Goal: Transaction & Acquisition: Purchase product/service

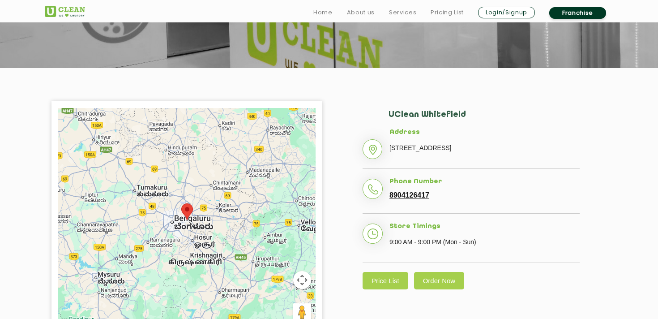
scroll to position [141, 0]
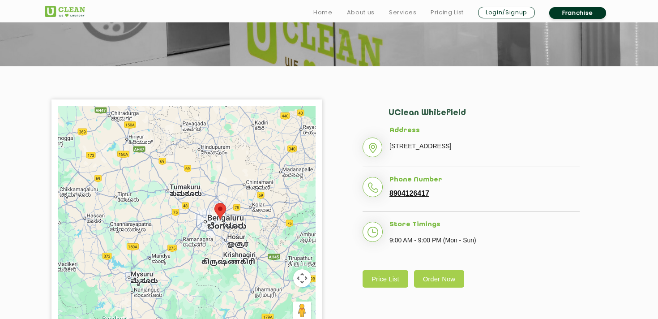
drag, startPoint x: 189, startPoint y: 235, endPoint x: 223, endPoint y: 236, distance: 34.1
click at [223, 236] on div at bounding box center [186, 218] width 257 height 224
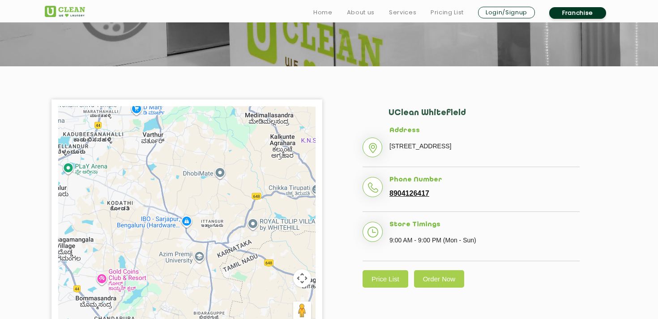
drag, startPoint x: 218, startPoint y: 131, endPoint x: 219, endPoint y: 249, distance: 118.2
click at [219, 249] on div at bounding box center [186, 218] width 257 height 224
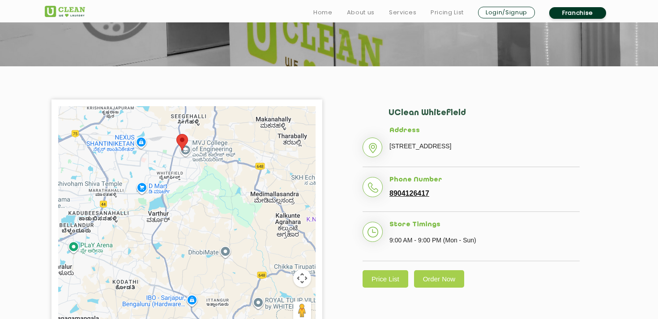
drag, startPoint x: 193, startPoint y: 183, endPoint x: 199, endPoint y: 266, distance: 82.6
click at [198, 266] on div at bounding box center [186, 218] width 257 height 224
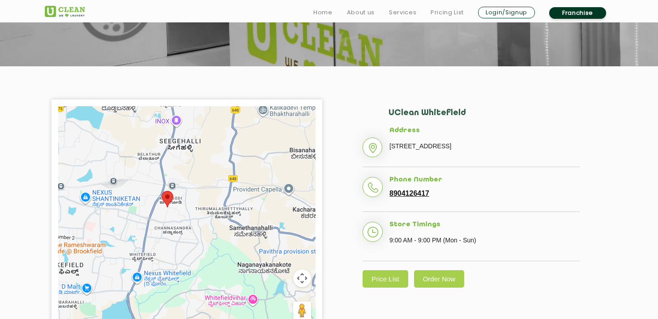
drag, startPoint x: 188, startPoint y: 158, endPoint x: 191, endPoint y: 261, distance: 102.6
click at [191, 261] on div at bounding box center [186, 218] width 257 height 224
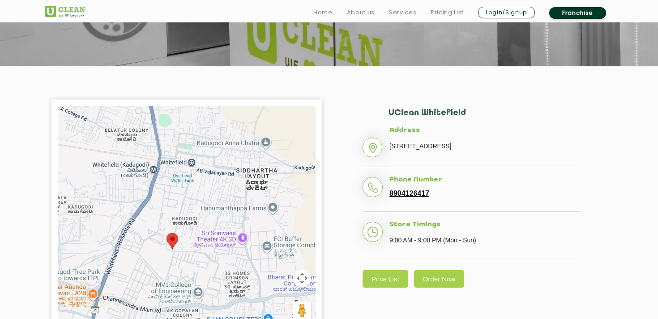
drag, startPoint x: 135, startPoint y: 186, endPoint x: 200, endPoint y: 207, distance: 68.0
click at [200, 207] on div at bounding box center [186, 218] width 257 height 224
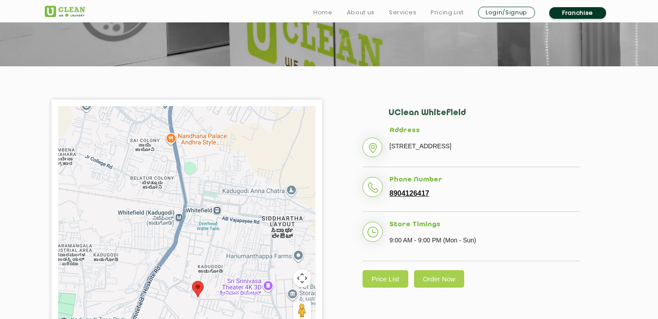
drag, startPoint x: 165, startPoint y: 197, endPoint x: 192, endPoint y: 246, distance: 55.1
click at [192, 246] on div at bounding box center [186, 218] width 257 height 224
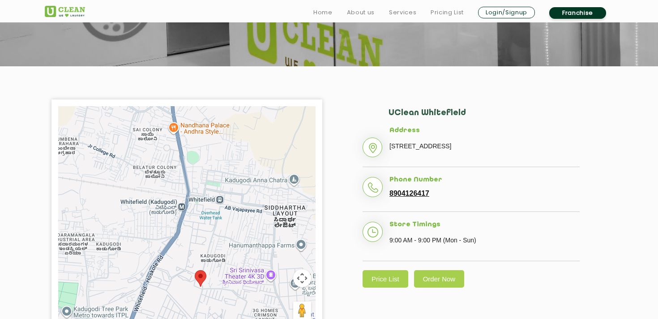
drag, startPoint x: 196, startPoint y: 178, endPoint x: 199, endPoint y: 167, distance: 10.6
click at [199, 167] on div at bounding box center [186, 218] width 257 height 224
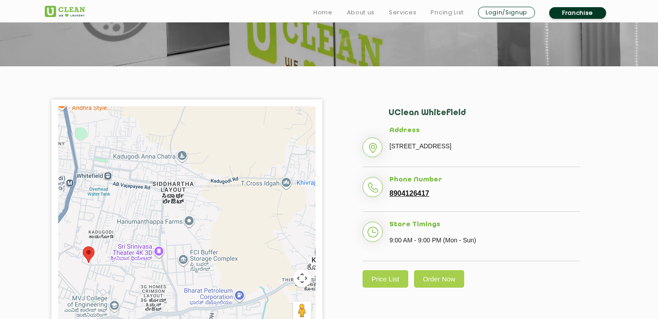
drag, startPoint x: 204, startPoint y: 241, endPoint x: 90, endPoint y: 218, distance: 116.6
click at [90, 218] on div at bounding box center [186, 218] width 257 height 224
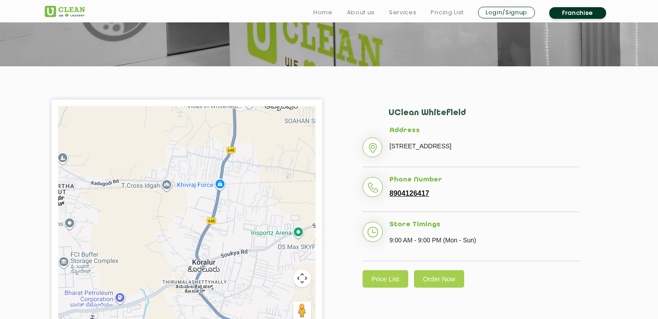
drag, startPoint x: 218, startPoint y: 224, endPoint x: 95, endPoint y: 227, distance: 123.2
click at [95, 227] on div at bounding box center [186, 218] width 257 height 224
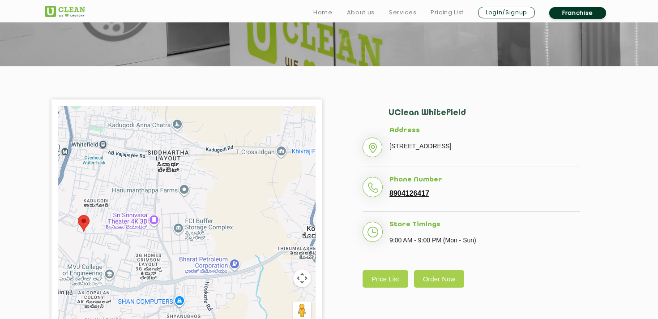
drag, startPoint x: 118, startPoint y: 222, endPoint x: 243, endPoint y: 185, distance: 130.3
click at [243, 185] on div at bounding box center [186, 218] width 257 height 224
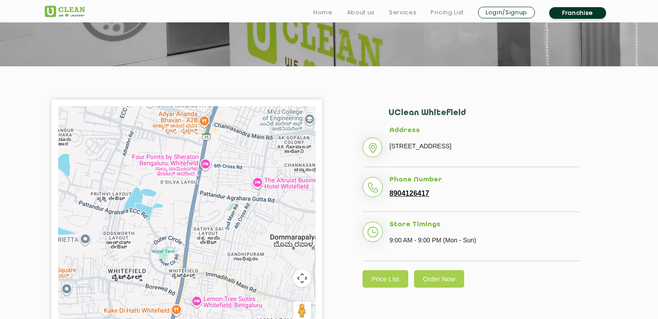
drag, startPoint x: 212, startPoint y: 226, endPoint x: 255, endPoint y: 119, distance: 115.5
click at [255, 119] on div at bounding box center [186, 218] width 257 height 224
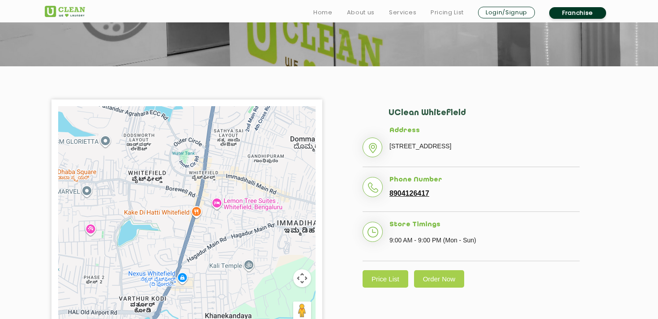
drag, startPoint x: 228, startPoint y: 234, endPoint x: 245, endPoint y: 144, distance: 91.1
click at [245, 144] on div at bounding box center [186, 218] width 257 height 224
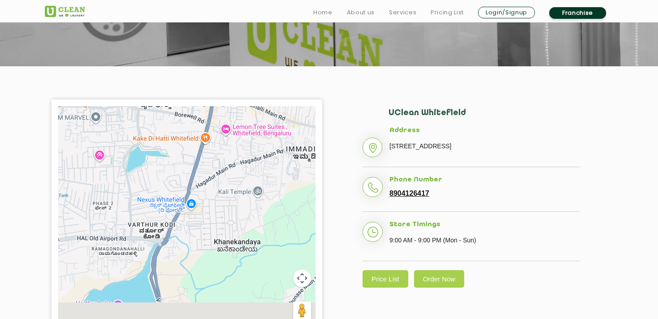
drag, startPoint x: 223, startPoint y: 227, endPoint x: 235, endPoint y: 124, distance: 103.7
click at [235, 124] on div at bounding box center [186, 218] width 257 height 224
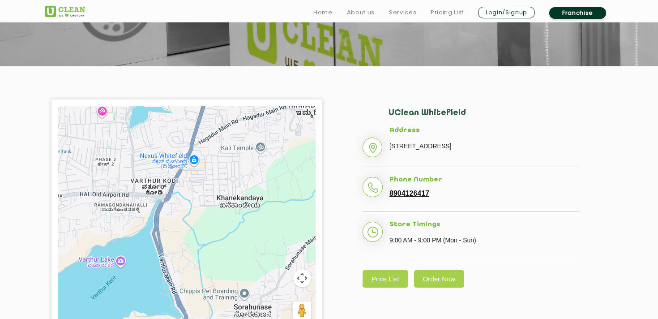
drag, startPoint x: 231, startPoint y: 210, endPoint x: 210, endPoint y: 274, distance: 68.0
click at [210, 274] on div at bounding box center [186, 218] width 257 height 224
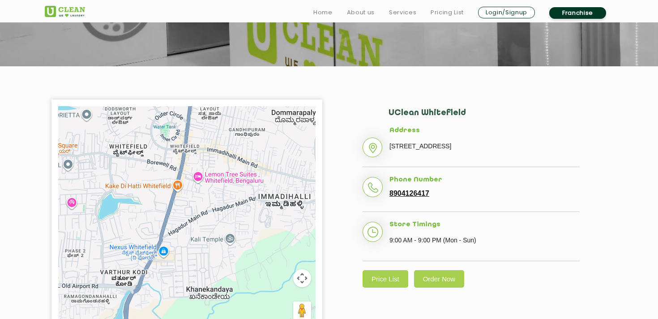
drag, startPoint x: 219, startPoint y: 176, endPoint x: 222, endPoint y: 248, distance: 71.7
click at [222, 248] on div at bounding box center [186, 218] width 257 height 224
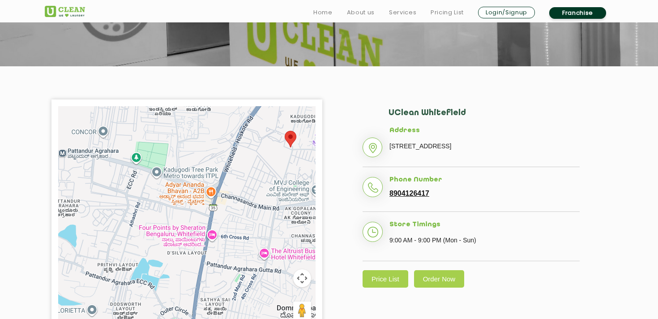
drag, startPoint x: 248, startPoint y: 222, endPoint x: 245, endPoint y: 235, distance: 13.3
click at [245, 235] on div at bounding box center [186, 218] width 257 height 224
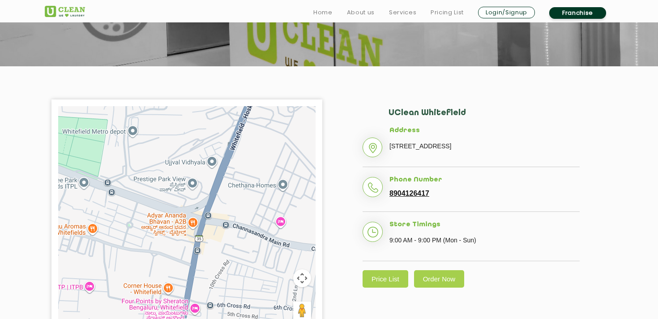
drag, startPoint x: 219, startPoint y: 195, endPoint x: 227, endPoint y: 235, distance: 40.7
click at [227, 235] on div at bounding box center [186, 218] width 257 height 224
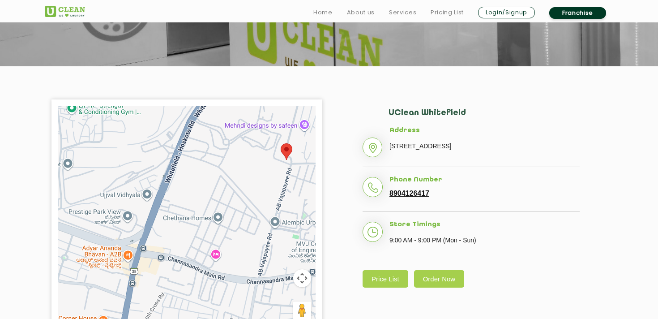
drag, startPoint x: 251, startPoint y: 207, endPoint x: 184, endPoint y: 240, distance: 73.9
click at [184, 240] on div at bounding box center [186, 218] width 257 height 224
click at [406, 12] on link "Services" at bounding box center [402, 12] width 27 height 11
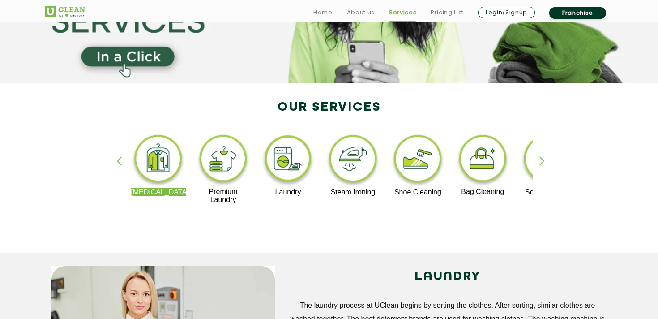
scroll to position [127, 0]
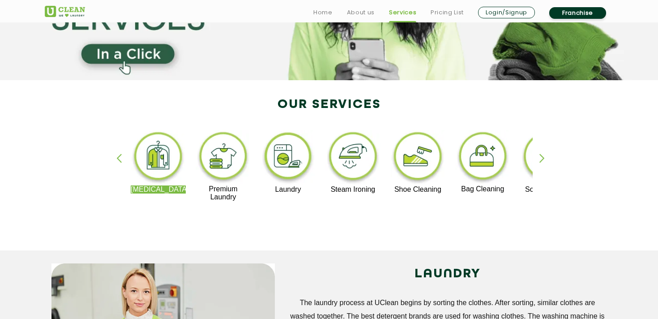
click at [305, 155] on img at bounding box center [288, 158] width 55 height 56
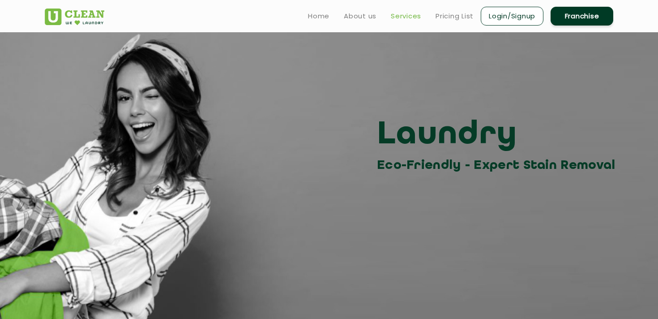
click at [406, 15] on link "Services" at bounding box center [406, 16] width 30 height 11
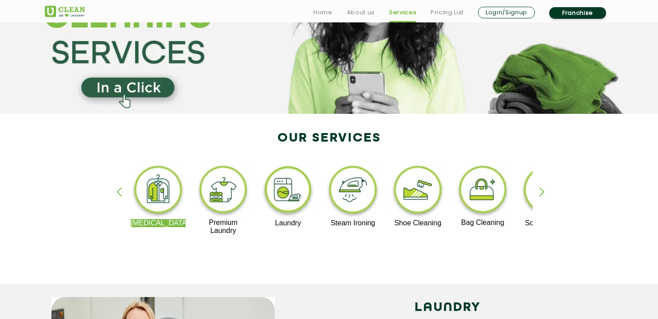
scroll to position [97, 0]
